Goal: Task Accomplishment & Management: Use online tool/utility

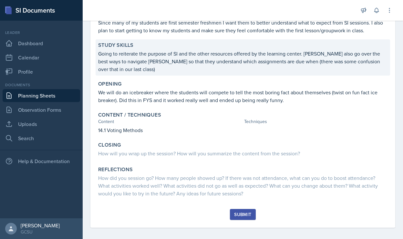
scroll to position [78, 0]
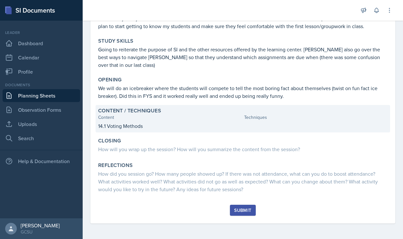
click at [252, 120] on div "Techniques" at bounding box center [316, 117] width 144 height 7
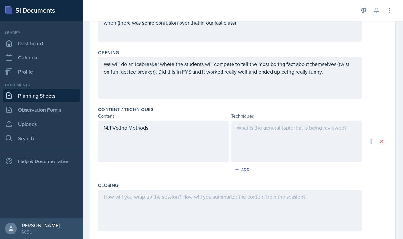
scroll to position [143, 0]
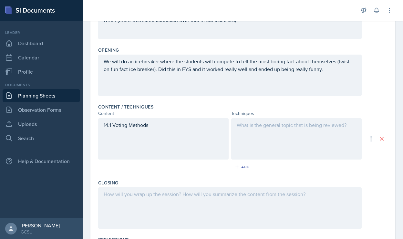
click at [246, 134] on div at bounding box center [296, 138] width 131 height 41
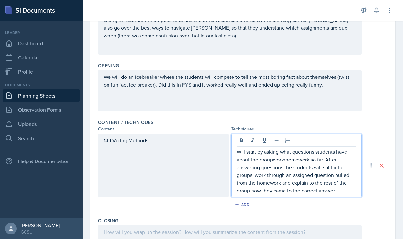
scroll to position [129, 0]
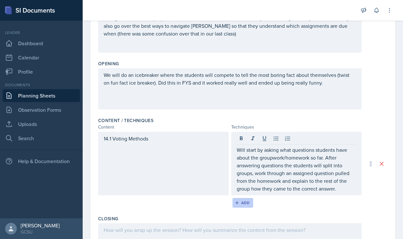
click at [238, 203] on icon "button" at bounding box center [237, 202] width 3 height 3
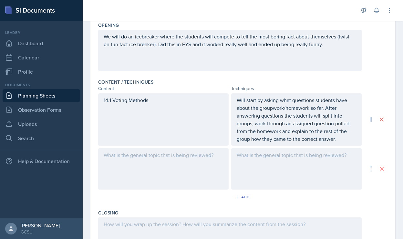
click at [132, 164] on div at bounding box center [163, 168] width 131 height 41
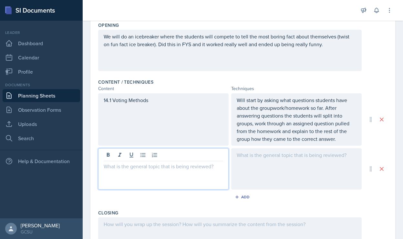
scroll to position [179, 0]
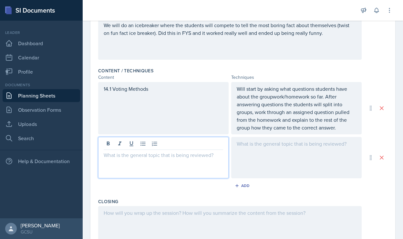
click at [106, 159] on p at bounding box center [164, 155] width 120 height 8
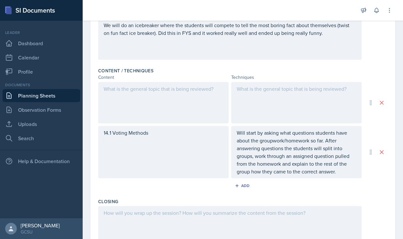
click at [123, 94] on div at bounding box center [163, 102] width 131 height 41
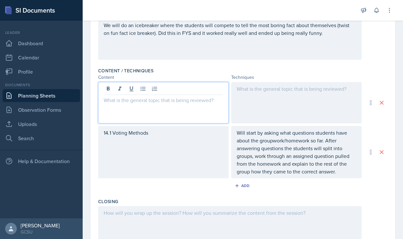
scroll to position [190, 0]
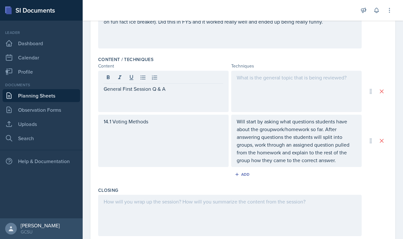
click at [247, 89] on div at bounding box center [296, 91] width 131 height 41
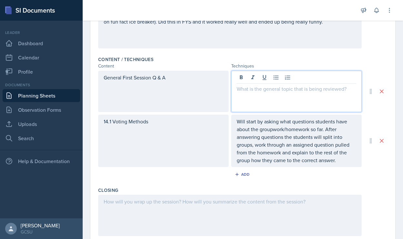
scroll to position [201, 0]
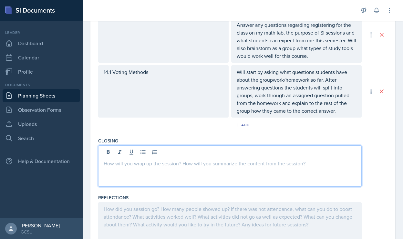
click at [145, 166] on p at bounding box center [230, 164] width 253 height 8
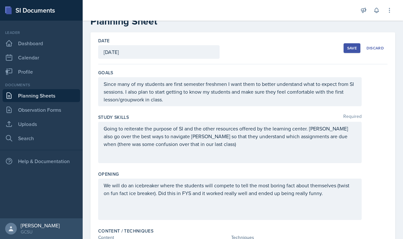
scroll to position [0, 0]
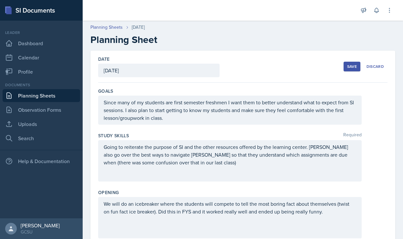
click at [356, 64] on div "Save" at bounding box center [353, 66] width 10 height 5
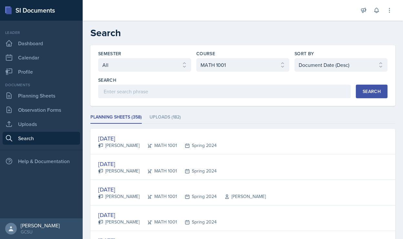
select select "all"
select select "c791e157-50e7-4c52-bb41-8889e21dc1fd"
select select "3"
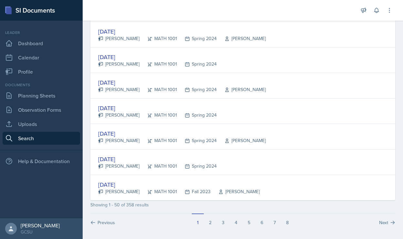
scroll to position [1207, 0]
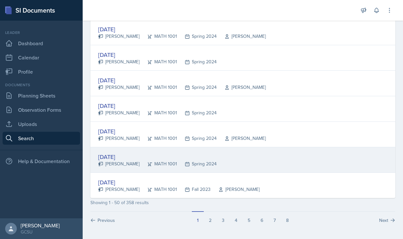
click at [111, 157] on div "Jan 16th, 2024" at bounding box center [157, 157] width 119 height 9
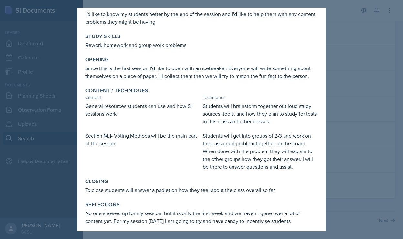
scroll to position [0, 0]
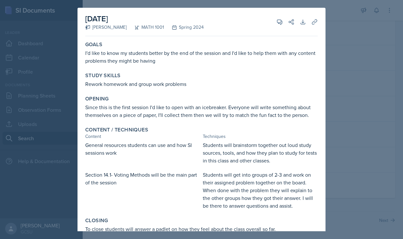
click at [373, 46] on div at bounding box center [201, 119] width 403 height 239
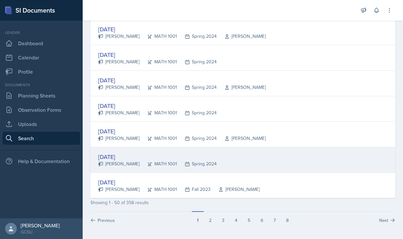
click at [119, 158] on div "Jan 16th, 2024" at bounding box center [157, 157] width 119 height 9
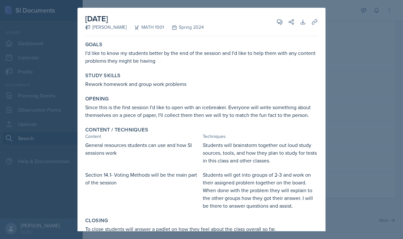
click at [390, 105] on div at bounding box center [201, 119] width 403 height 239
